Goal: Information Seeking & Learning: Learn about a topic

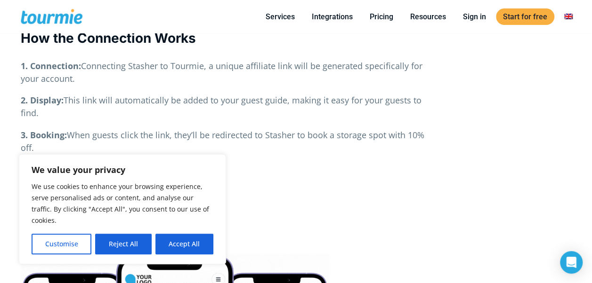
scroll to position [1045, 0]
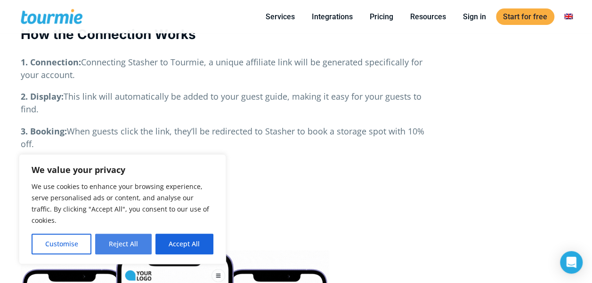
click at [133, 243] on button "Reject All" at bounding box center [123, 244] width 56 height 21
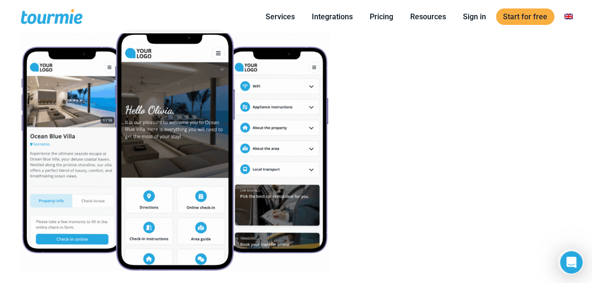
scroll to position [1248, 0]
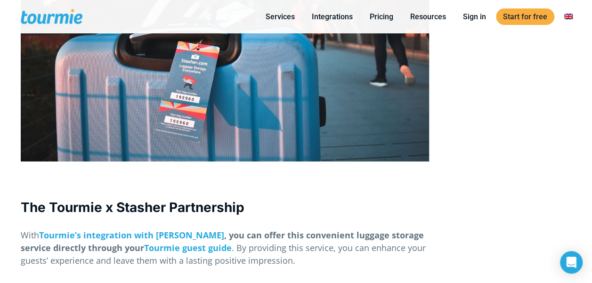
scroll to position [885, 0]
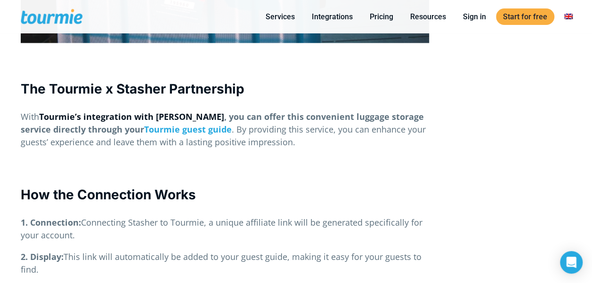
click at [142, 118] on link "Tourmie’s integration with Stasher" at bounding box center [131, 116] width 185 height 11
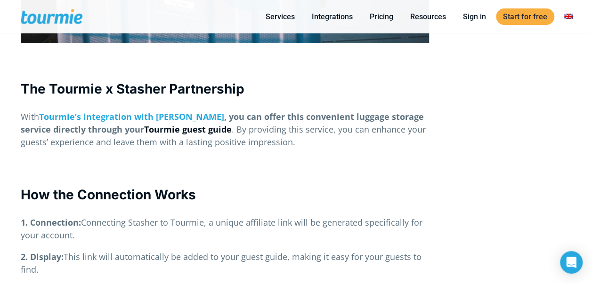
click at [144, 130] on link "Tourmie guest guide" at bounding box center [188, 128] width 88 height 11
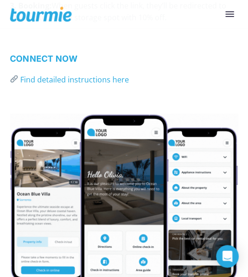
scroll to position [1086, 0]
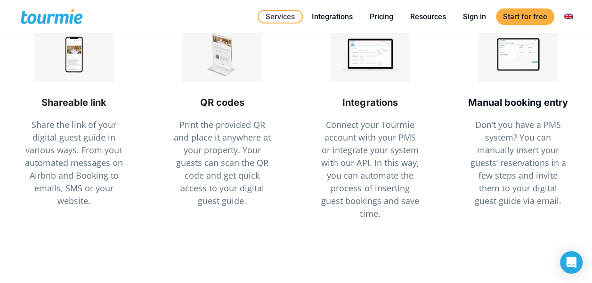
scroll to position [2274, 0]
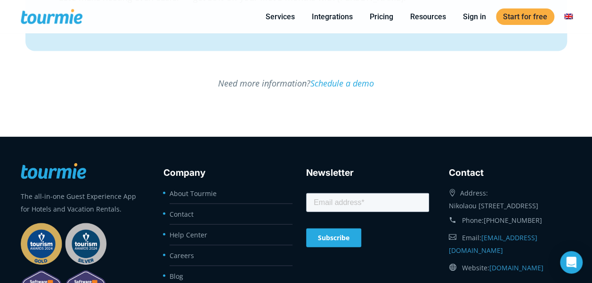
scroll to position [1060, 0]
